Goal: Information Seeking & Learning: Learn about a topic

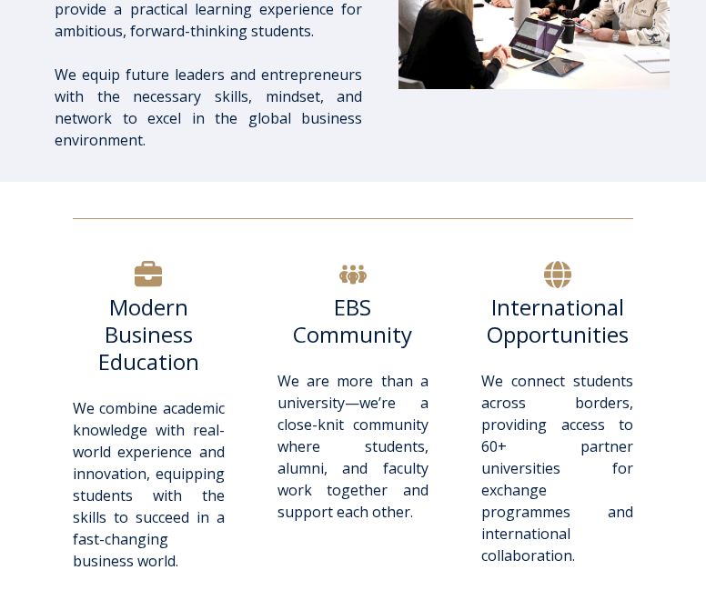
scroll to position [455, 0]
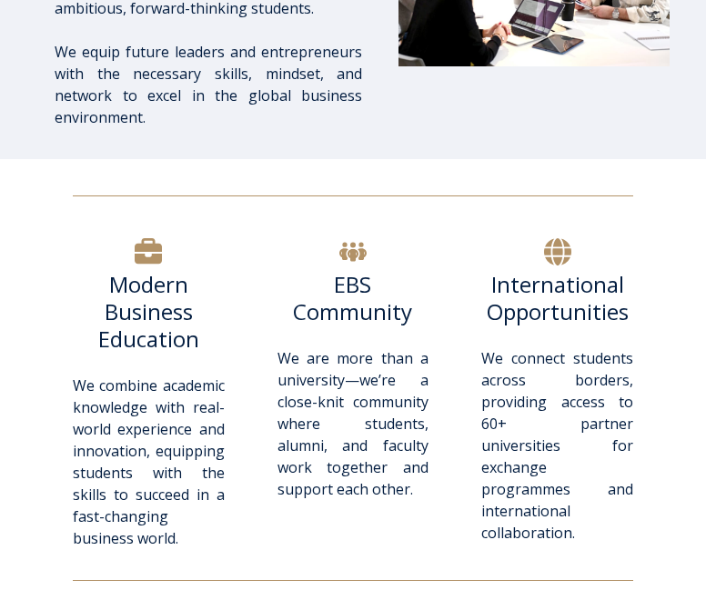
click at [501, 302] on h6 "International Opportunities" at bounding box center [557, 298] width 152 height 55
click at [508, 290] on h6 "International Opportunities" at bounding box center [557, 298] width 152 height 55
click at [508, 280] on h6 "International Opportunities" at bounding box center [557, 298] width 152 height 55
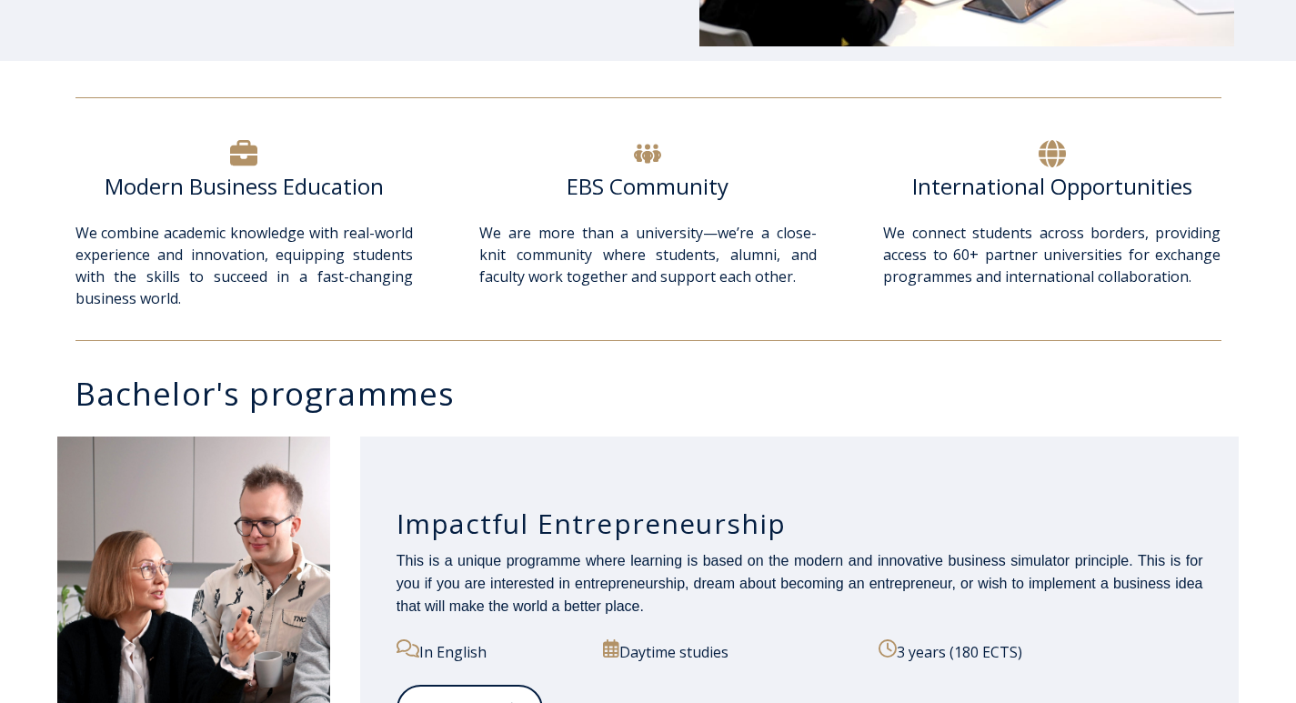
scroll to position [819, 0]
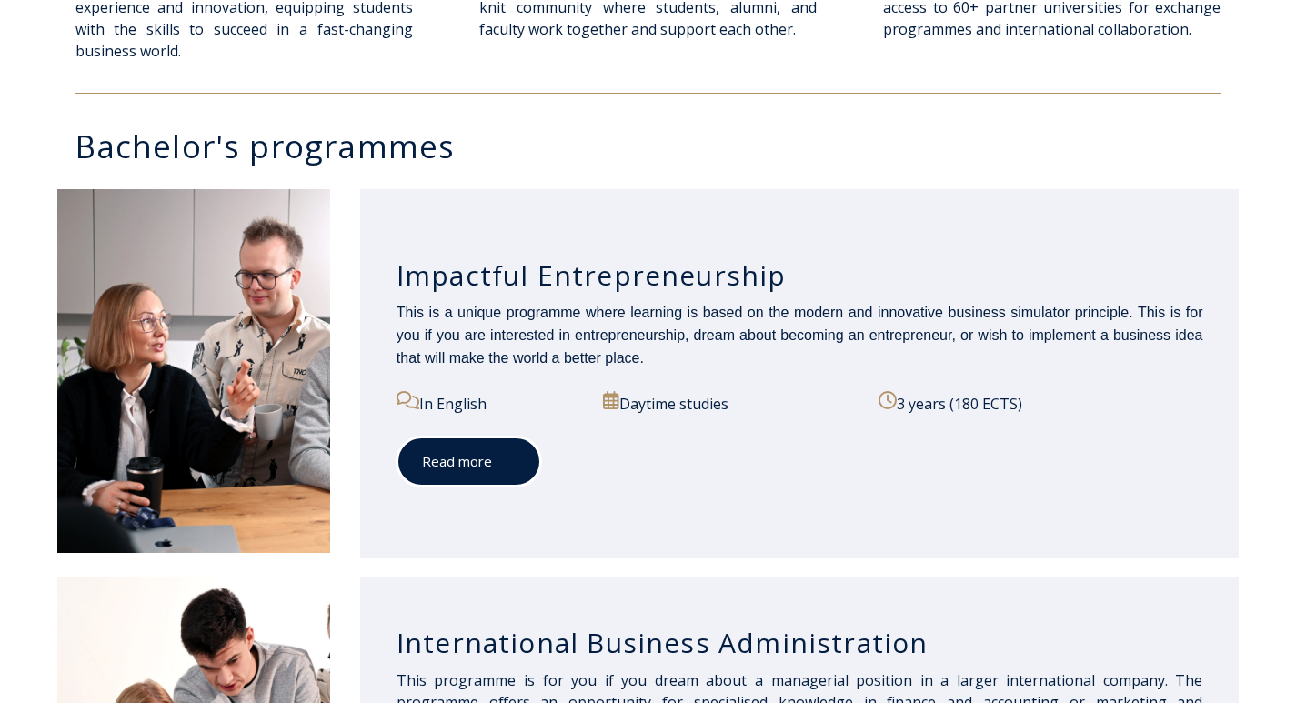
click at [483, 475] on link "Read more" at bounding box center [469, 462] width 145 height 50
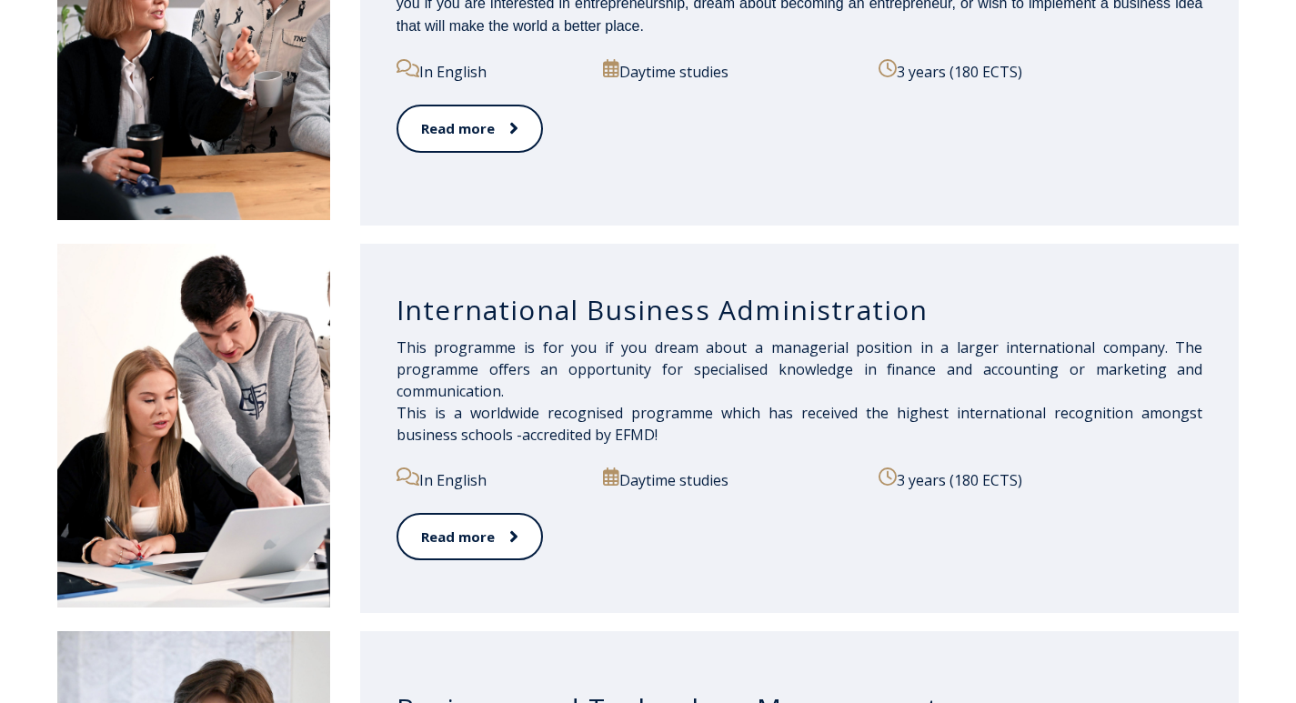
scroll to position [1182, 0]
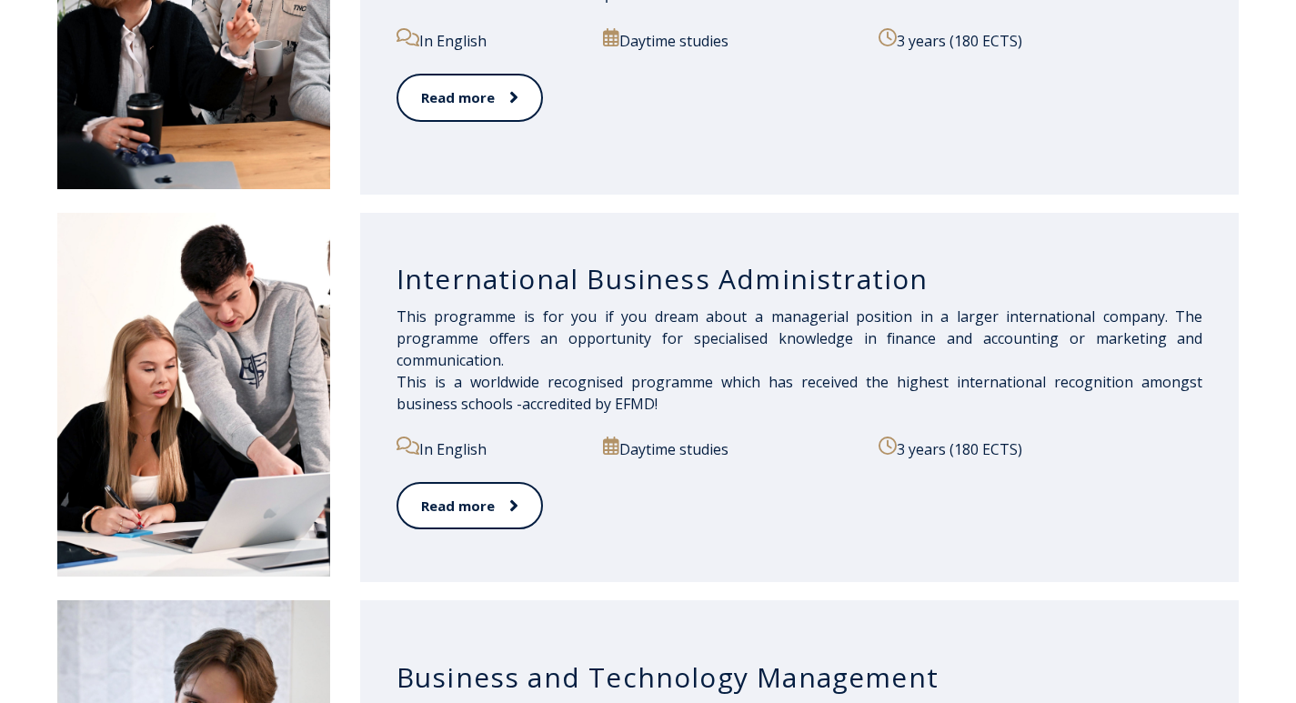
click at [467, 285] on h3 "International Business Administration" at bounding box center [800, 279] width 807 height 35
click at [495, 494] on link "Read more" at bounding box center [469, 506] width 145 height 50
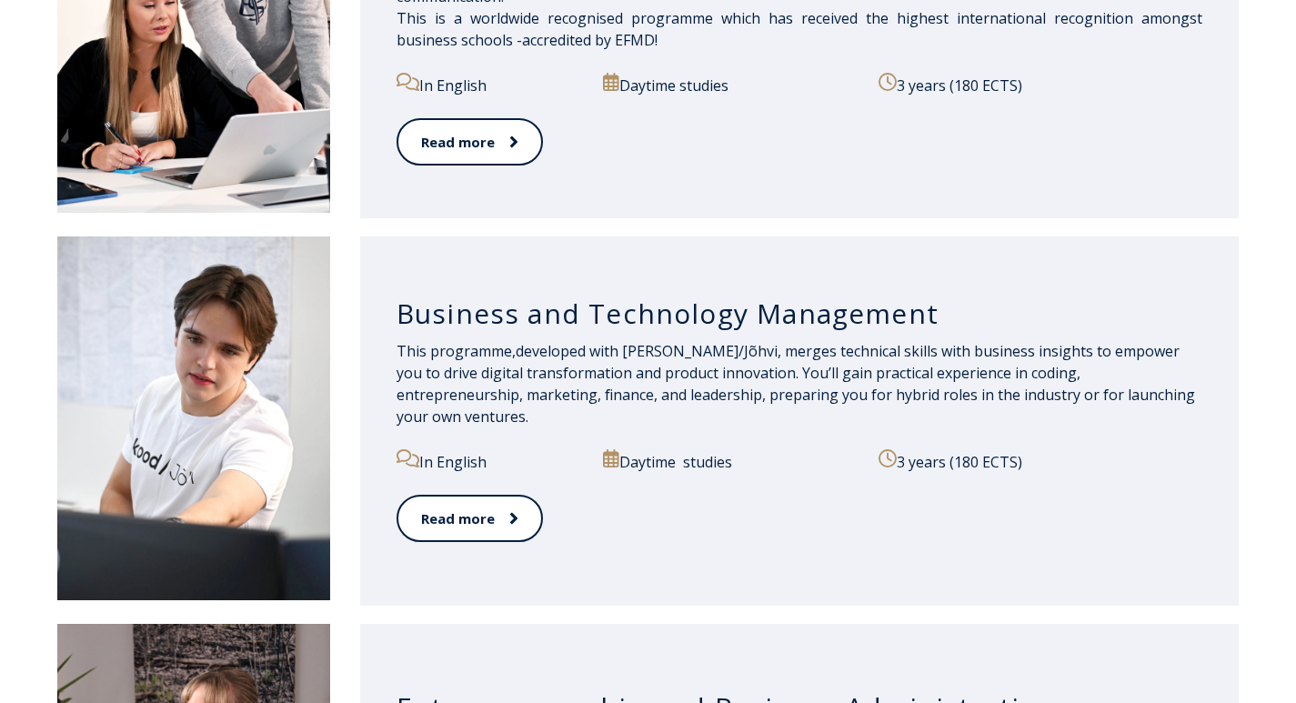
scroll to position [1637, 0]
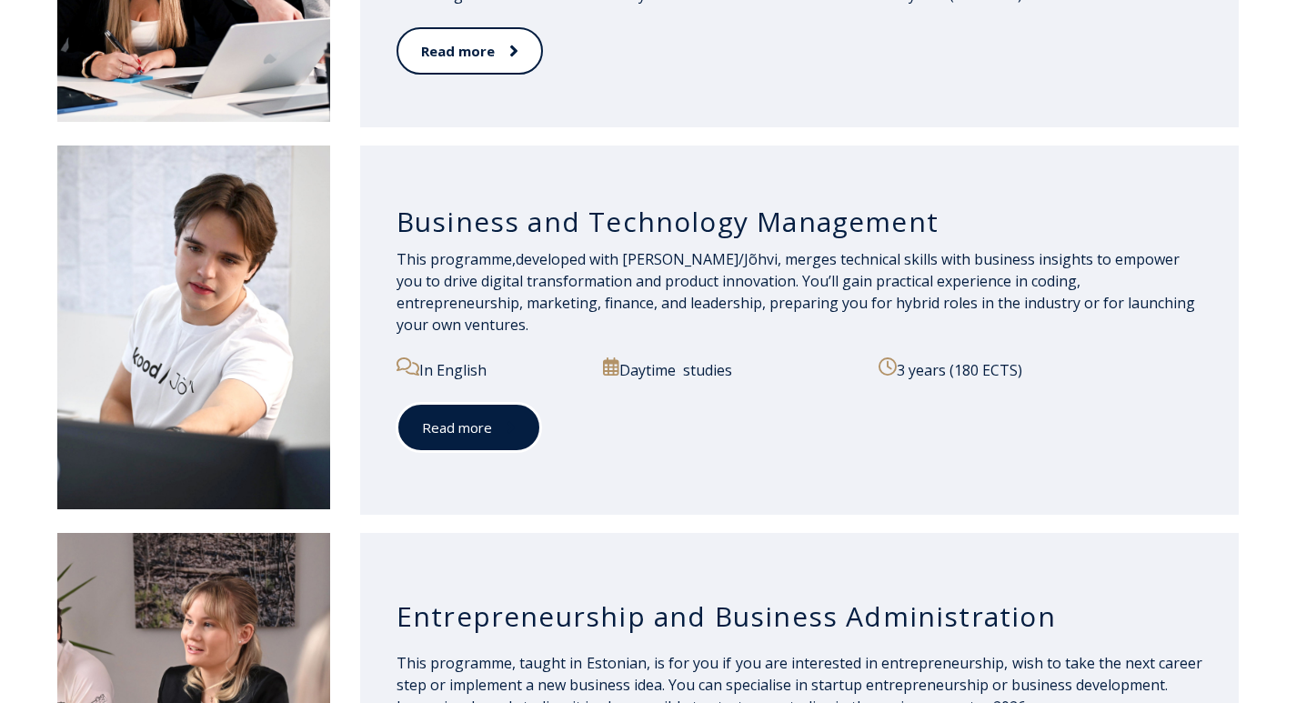
click at [438, 429] on link "Read more" at bounding box center [469, 428] width 145 height 50
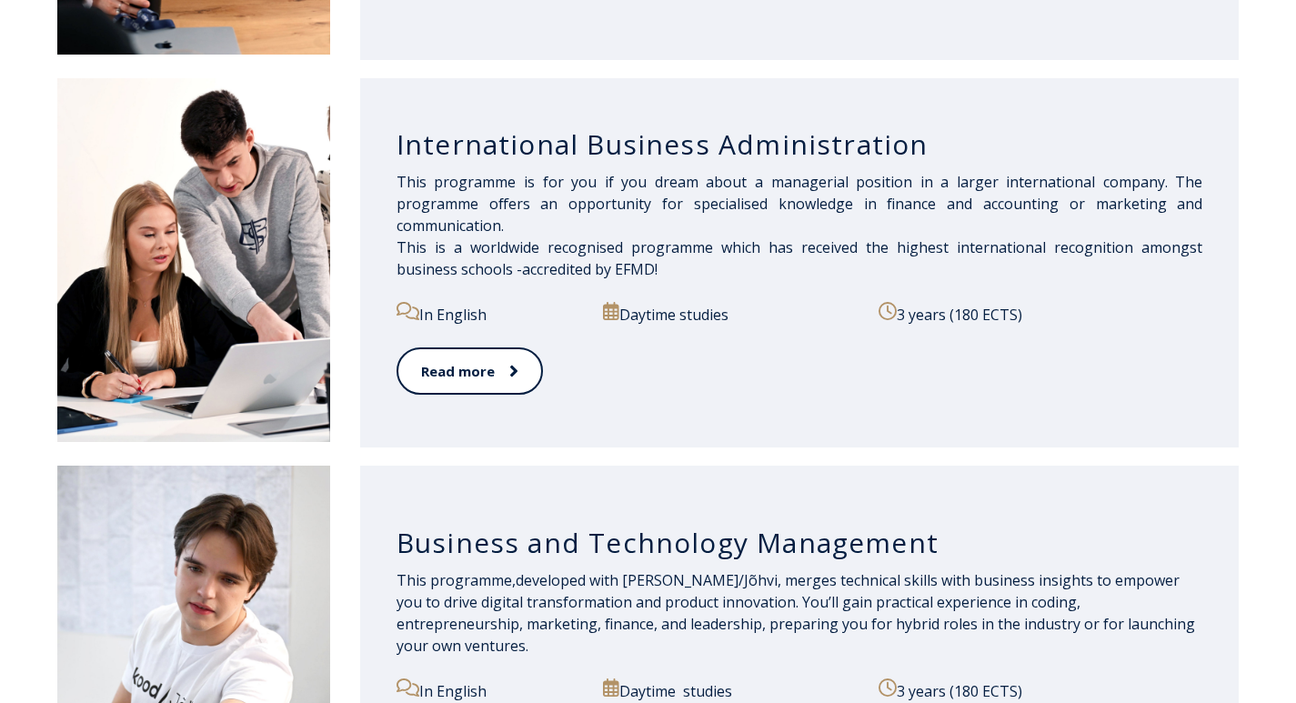
scroll to position [1273, 0]
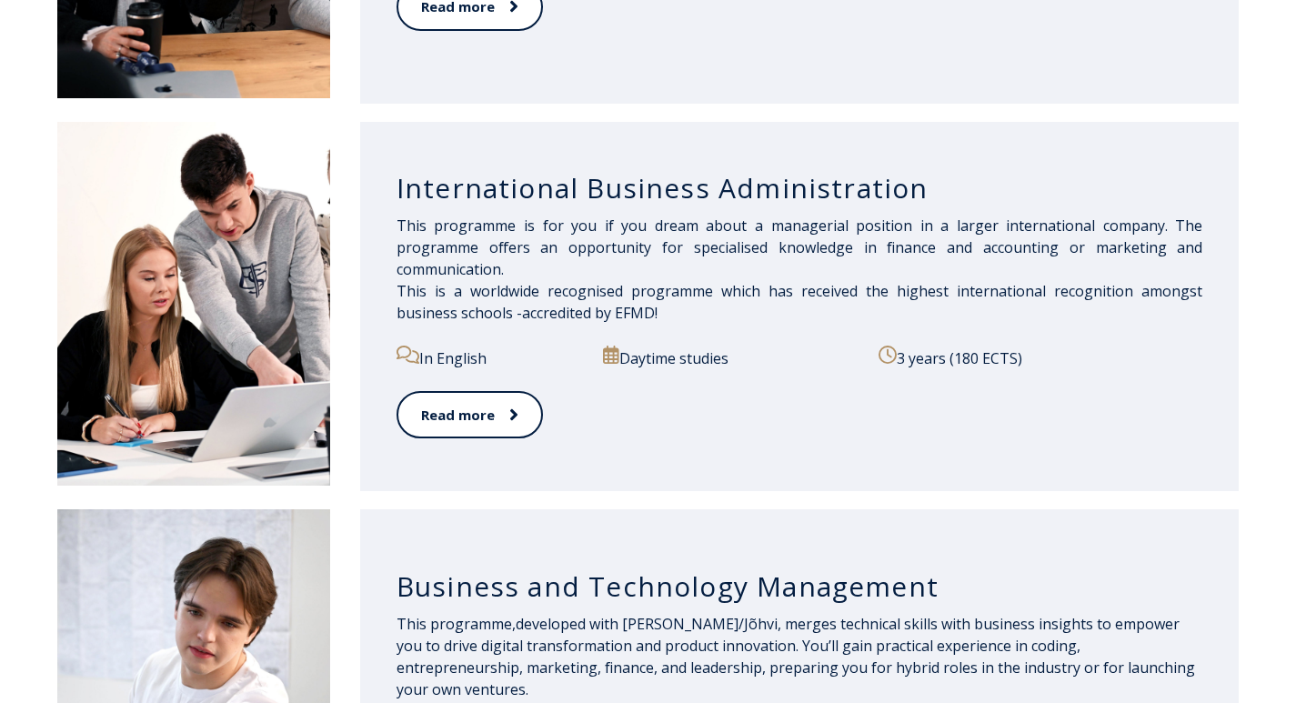
click at [455, 187] on h3 "International Business Administration" at bounding box center [800, 188] width 807 height 35
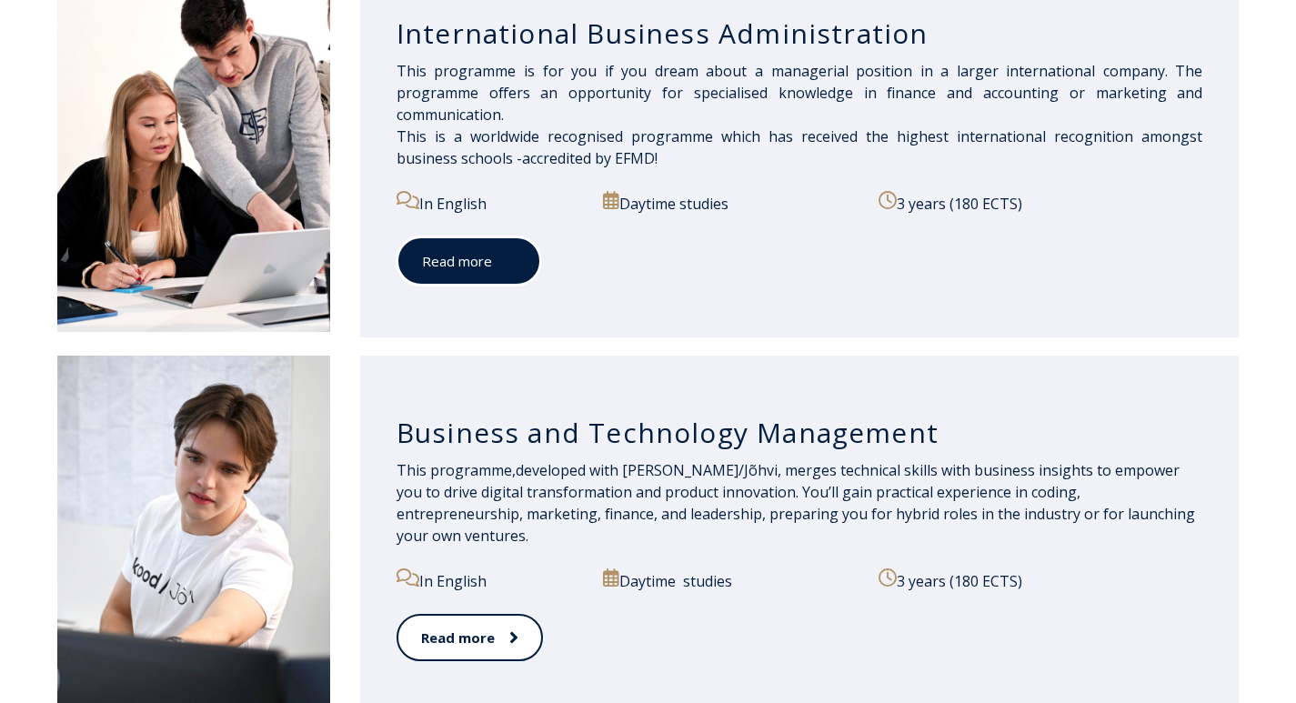
scroll to position [1455, 0]
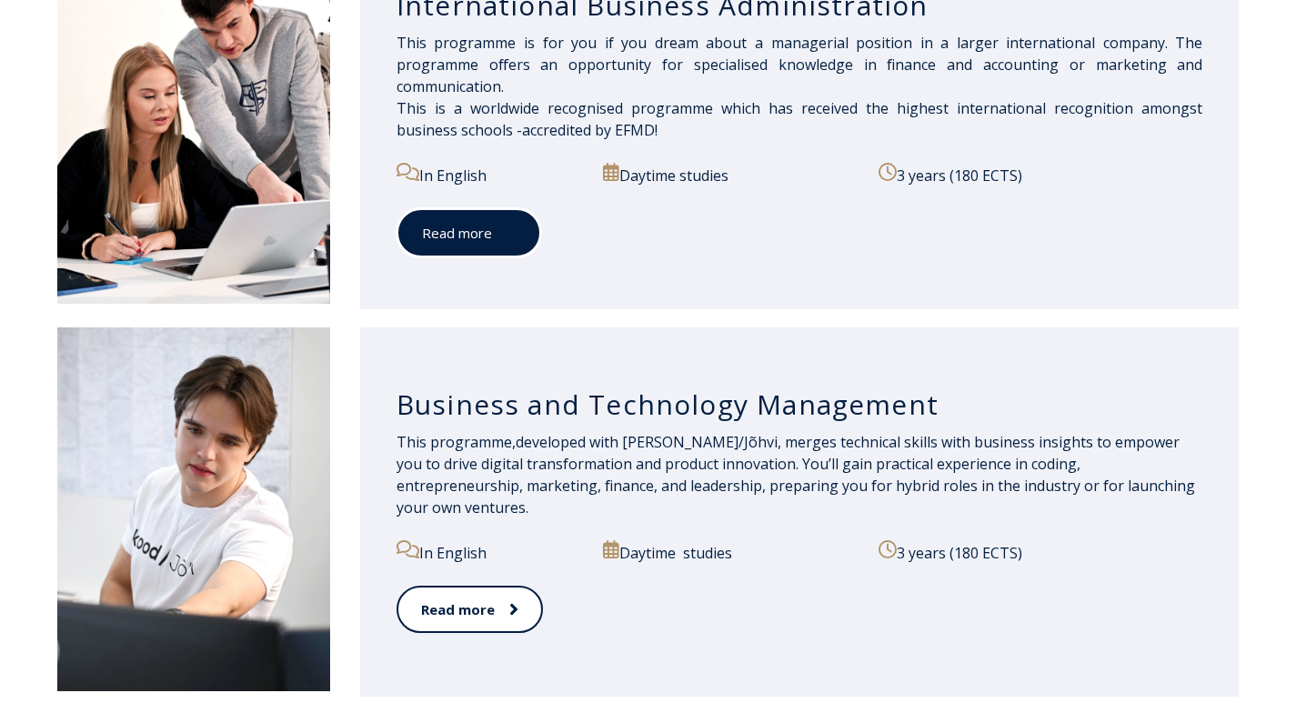
click at [458, 216] on link "Read more" at bounding box center [469, 233] width 145 height 50
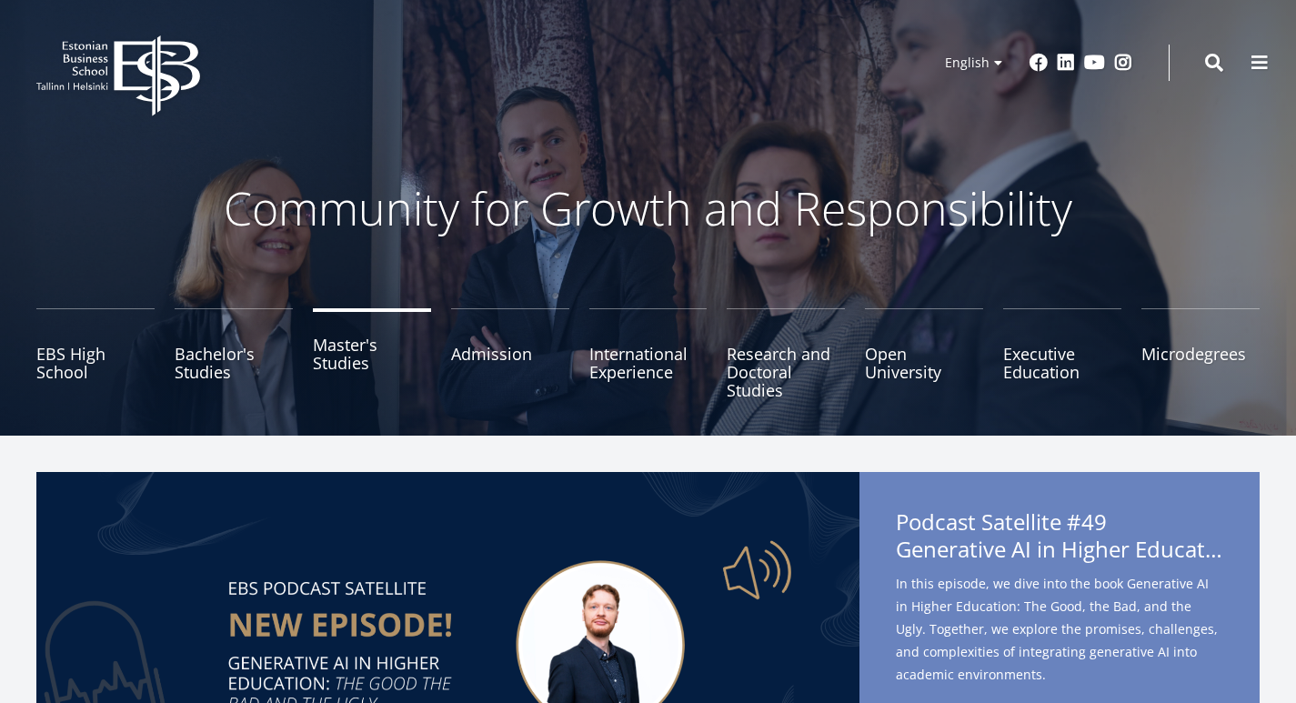
click at [344, 357] on link "Master's Studies" at bounding box center [372, 353] width 118 height 91
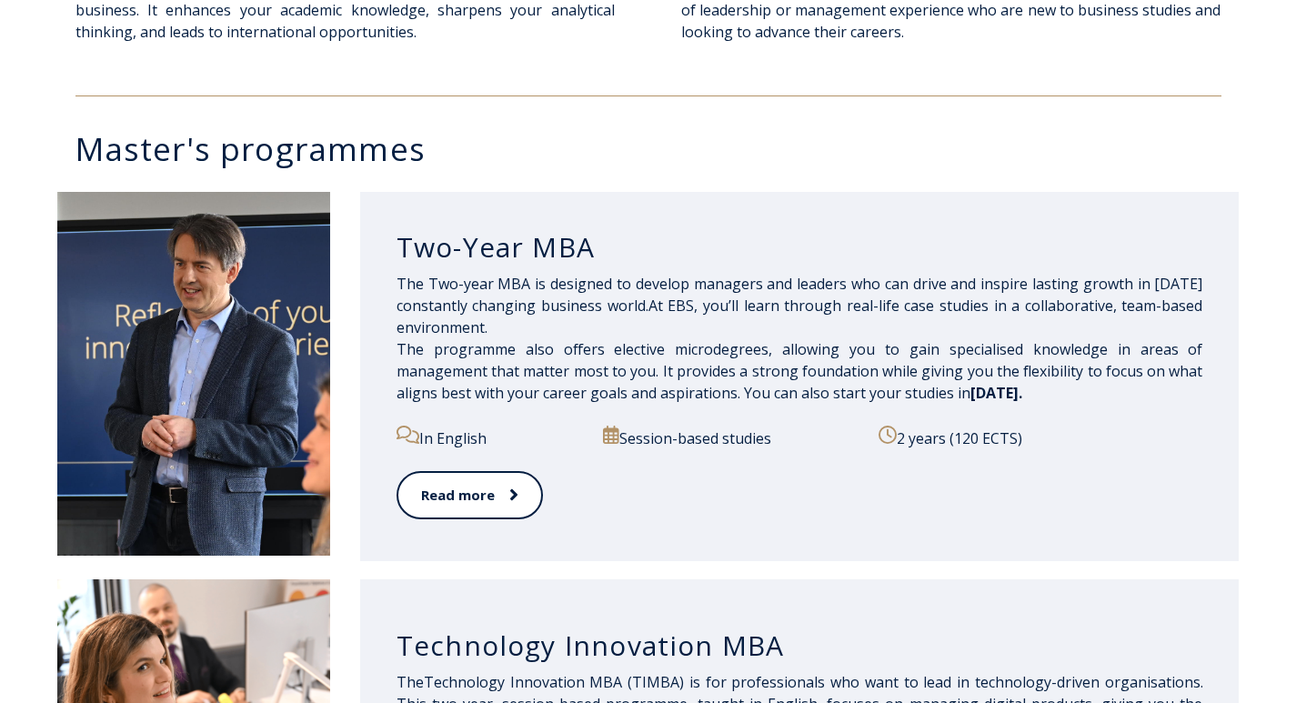
scroll to position [819, 0]
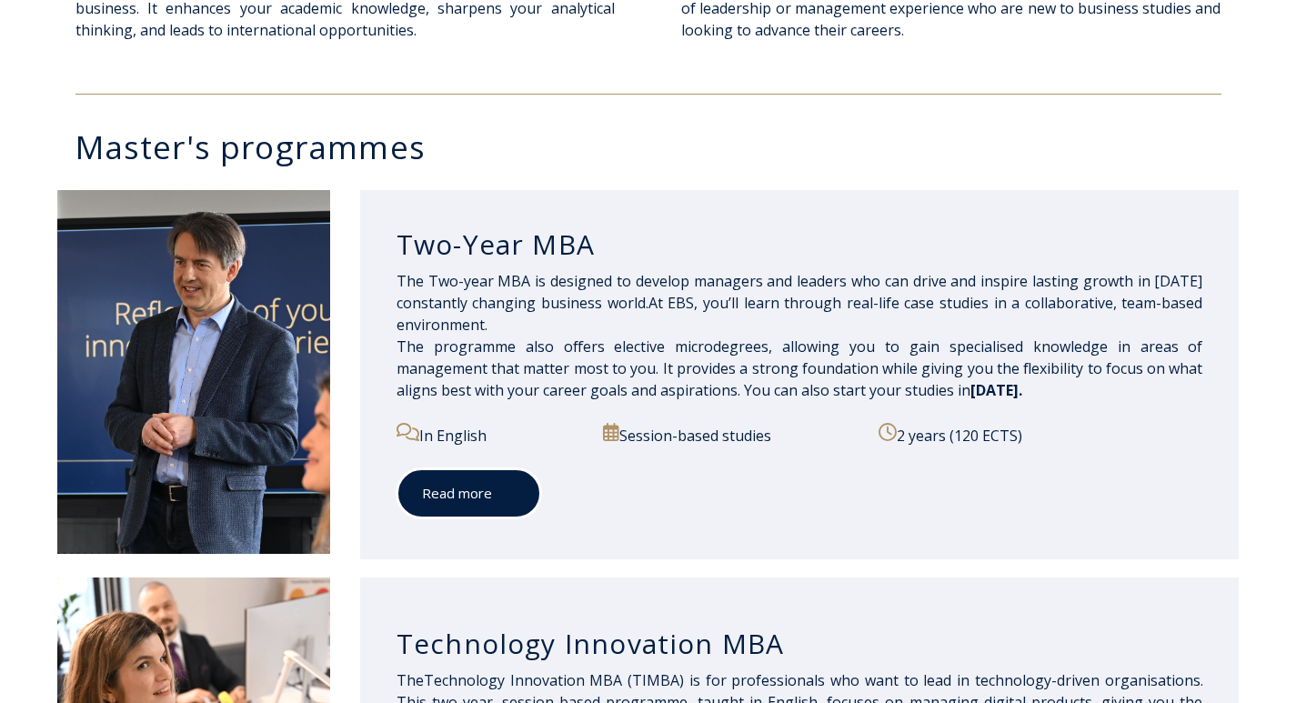
click at [460, 480] on link "Read more" at bounding box center [469, 493] width 145 height 50
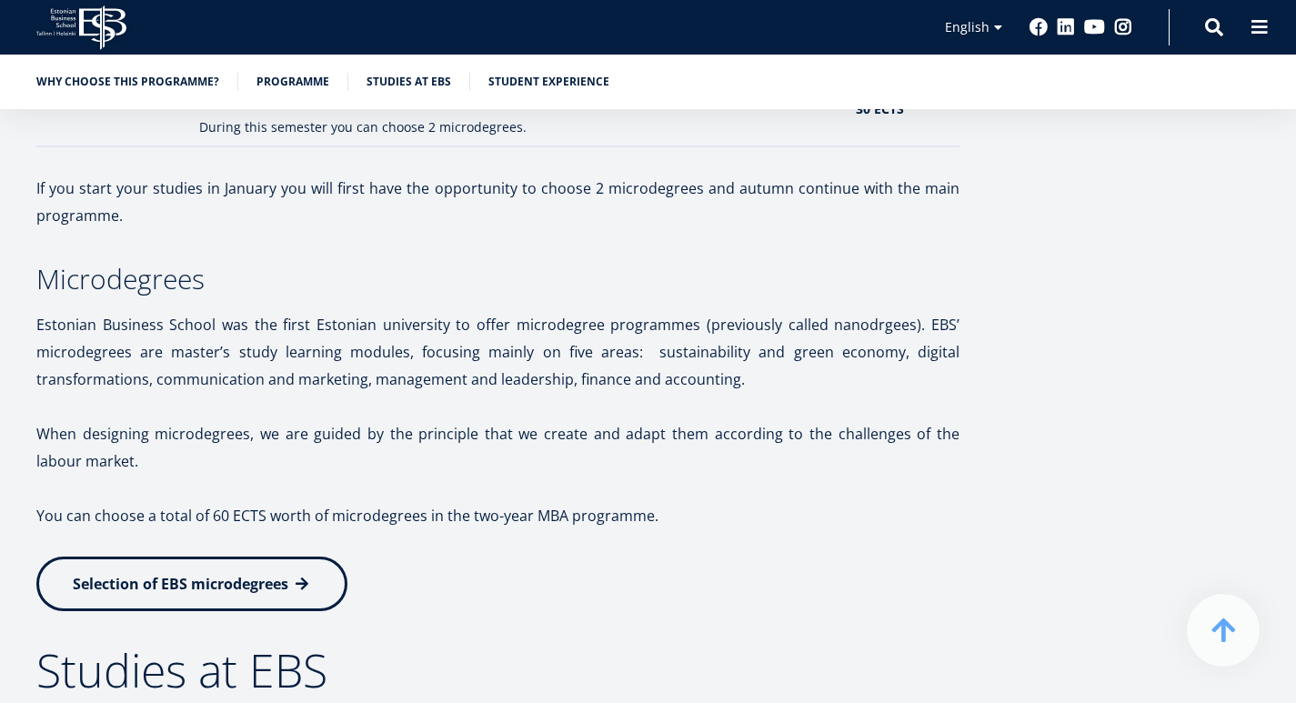
scroll to position [2547, 0]
